Goal: Task Accomplishment & Management: Manage account settings

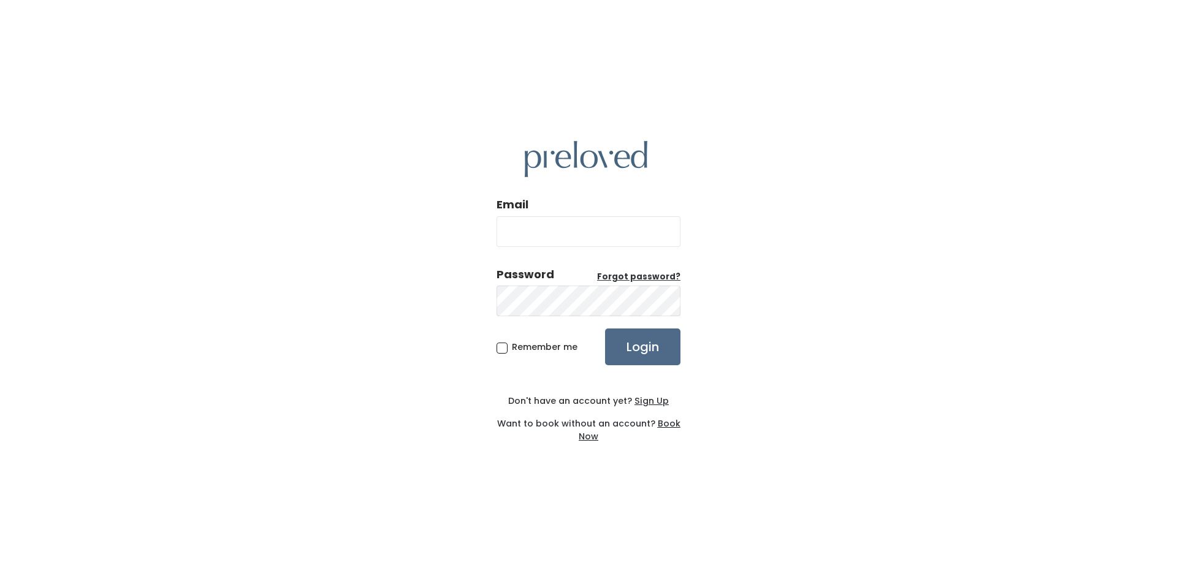
type input "[EMAIL_ADDRESS][DOMAIN_NAME]"
click at [651, 340] on input "Login" at bounding box center [642, 347] width 75 height 37
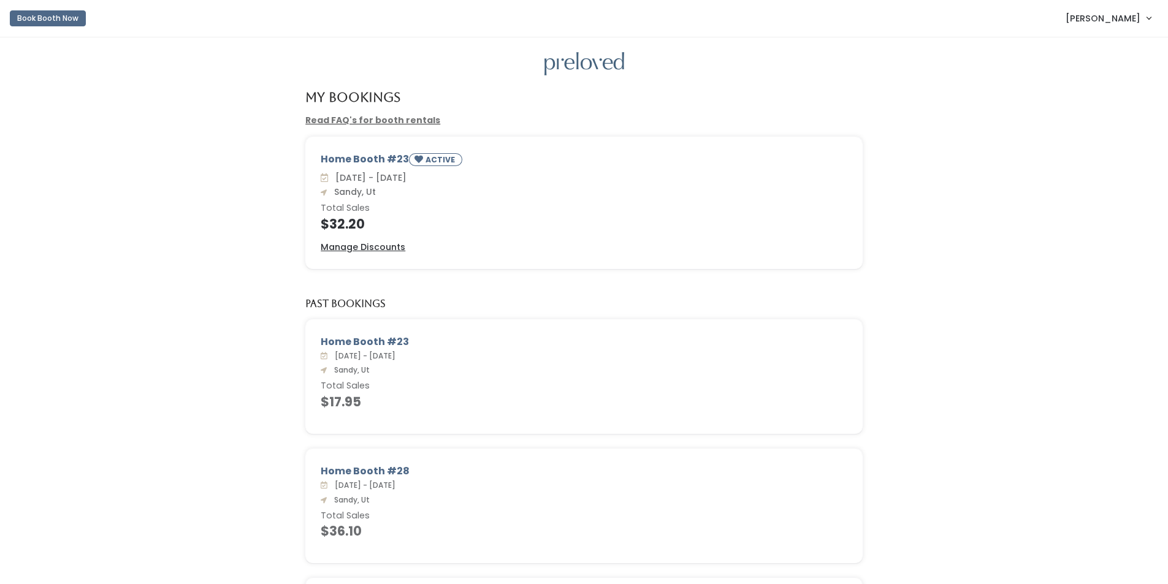
click at [1116, 17] on span "[PERSON_NAME]" at bounding box center [1103, 18] width 75 height 13
drag, startPoint x: 1088, startPoint y: 107, endPoint x: 1066, endPoint y: 101, distance: 22.8
click at [1088, 107] on button "Logout" at bounding box center [1108, 103] width 110 height 22
